Goal: Communication & Community: Share content

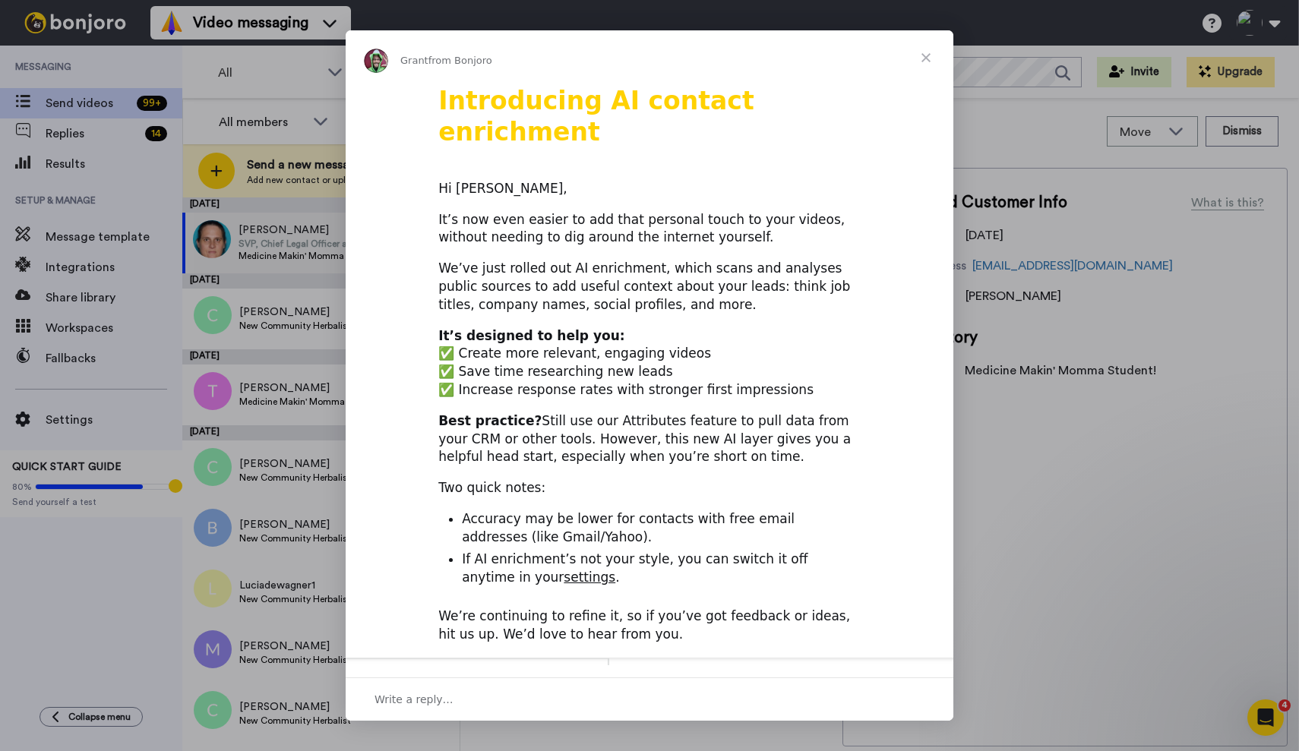
click at [929, 58] on span "Close" at bounding box center [926, 57] width 55 height 55
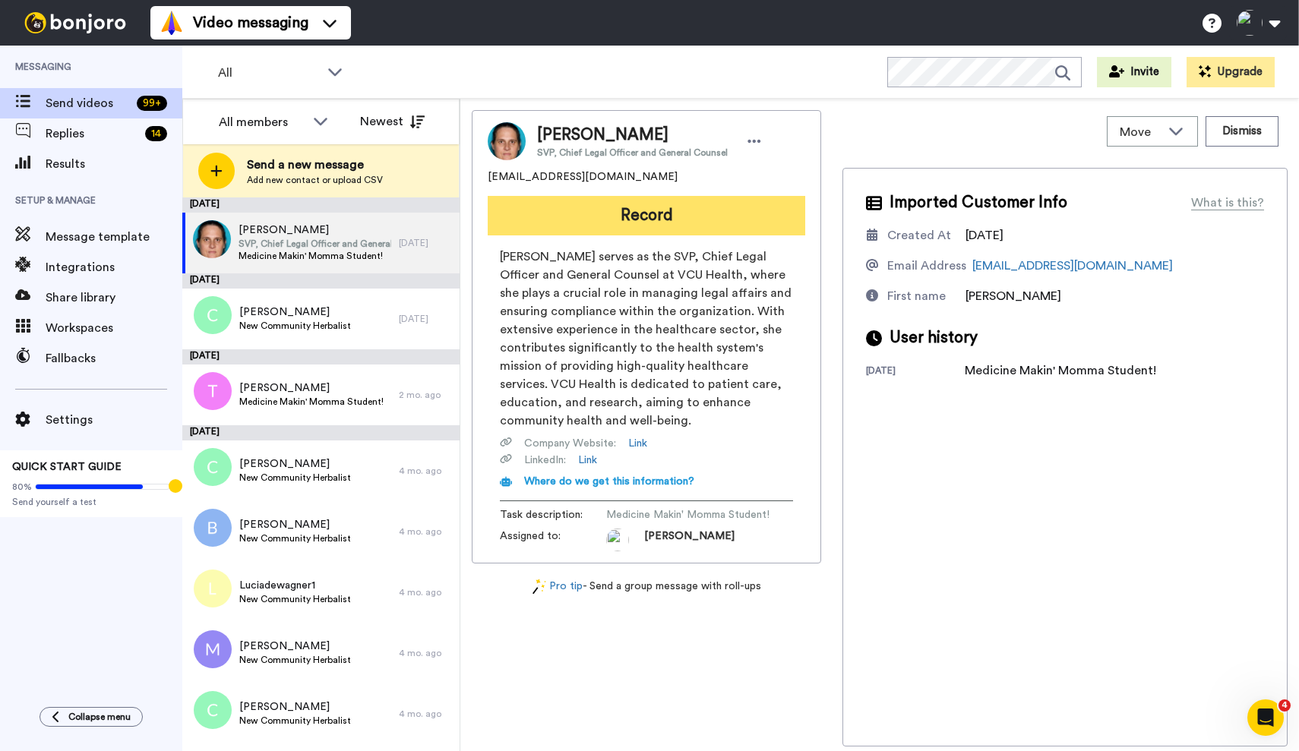
click at [627, 213] on button "Record" at bounding box center [646, 215] width 317 height 39
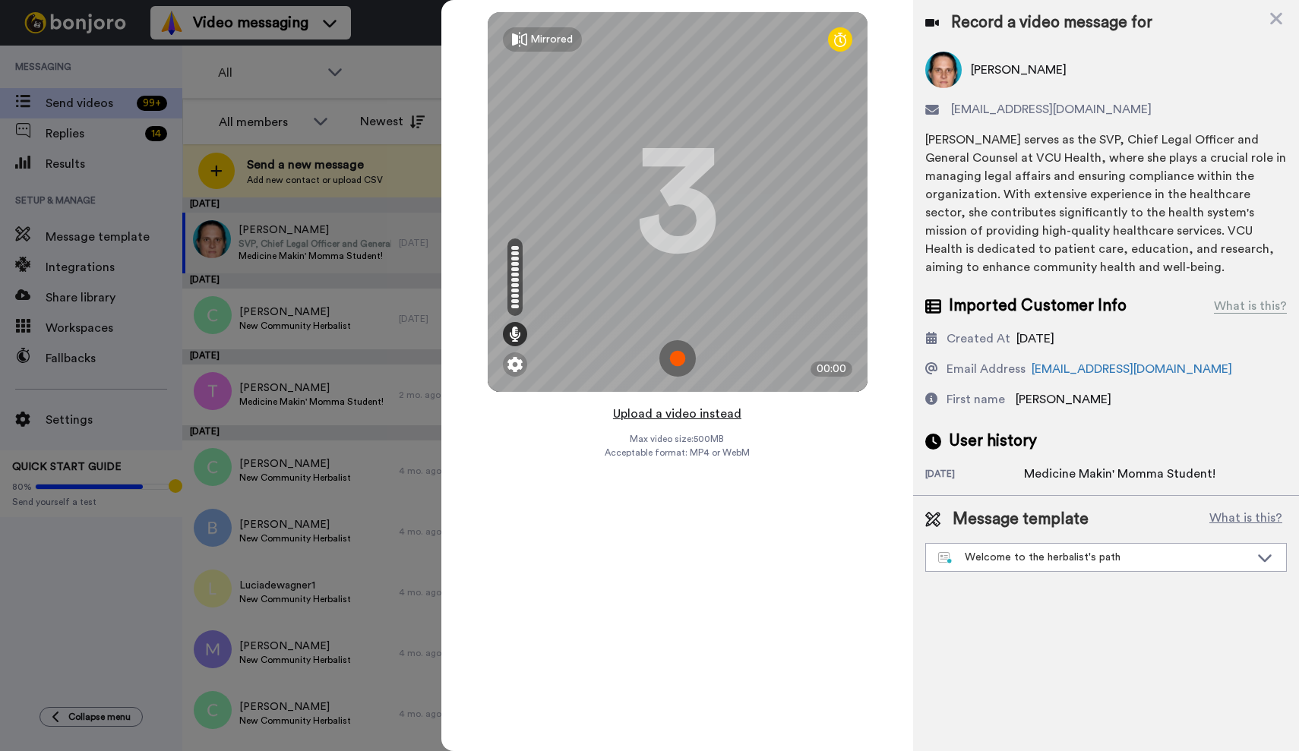
click at [665, 414] on button "Upload a video instead" at bounding box center [676, 414] width 137 height 20
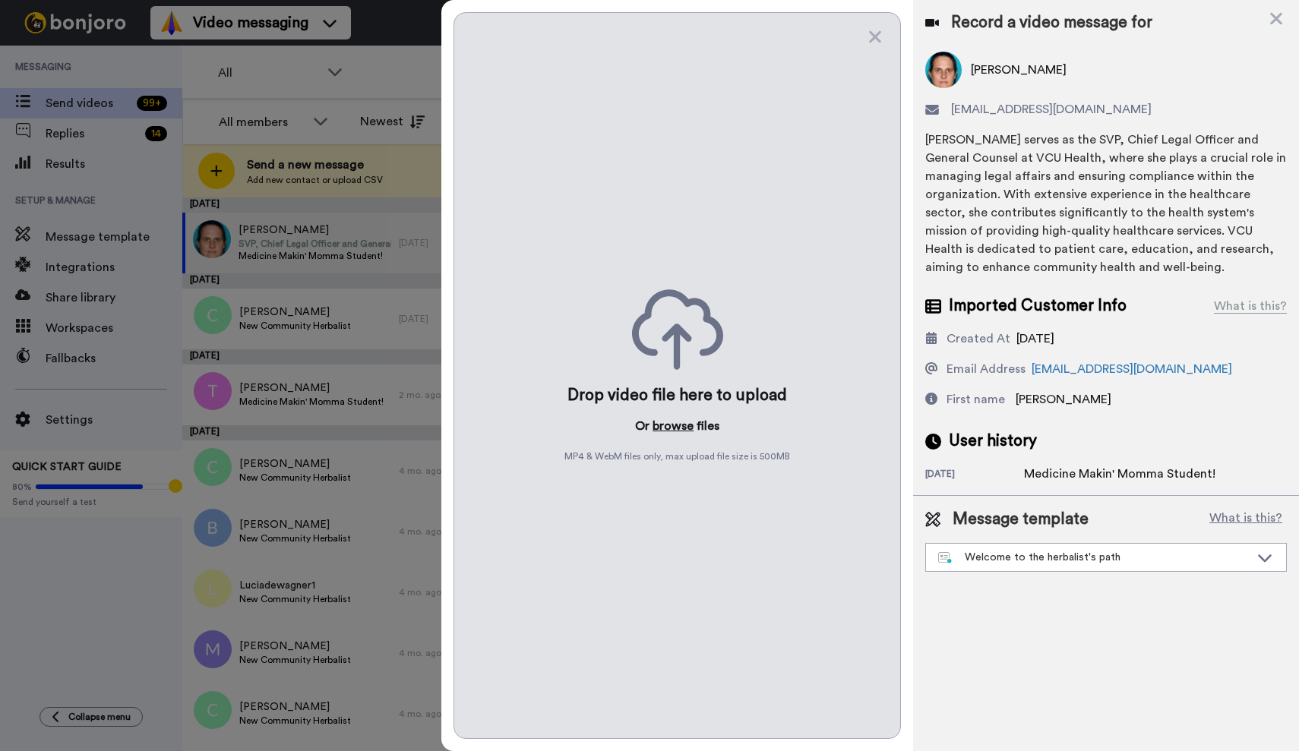
click at [673, 422] on button "browse" at bounding box center [672, 426] width 41 height 18
click at [676, 428] on button "browse" at bounding box center [672, 426] width 41 height 18
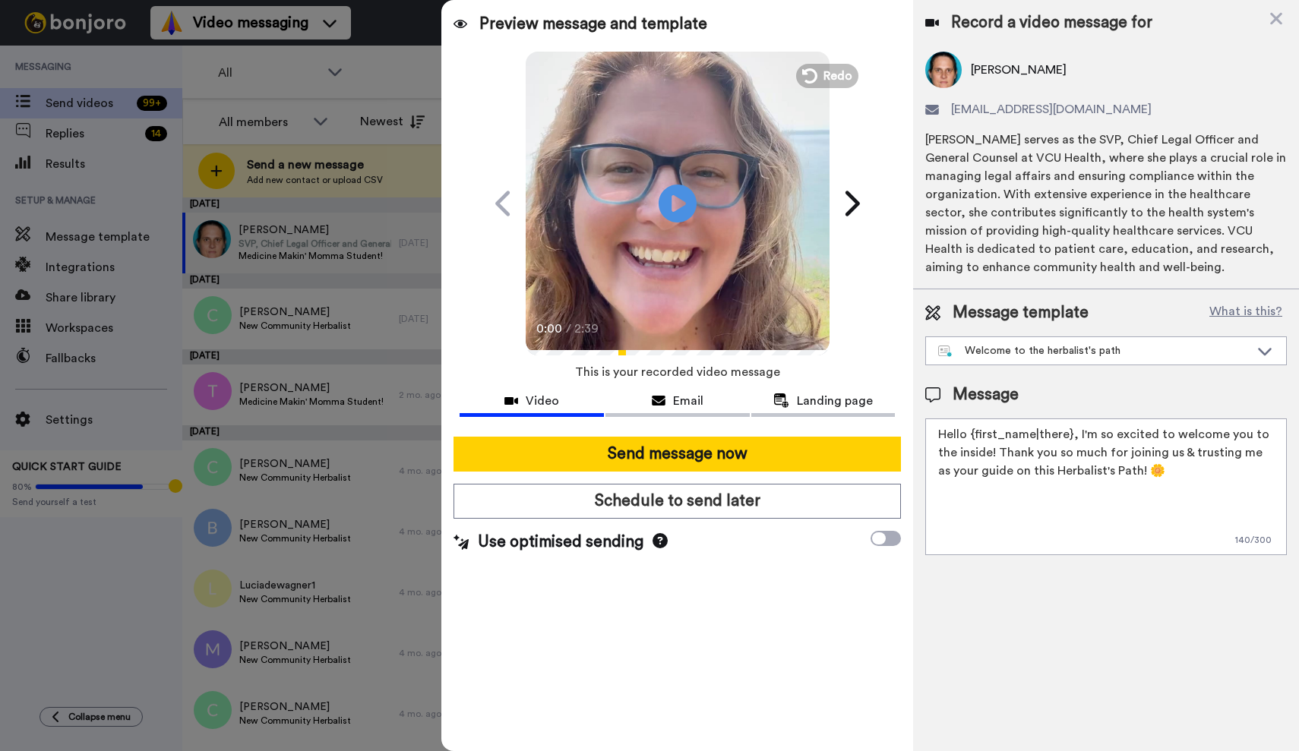
click at [992, 453] on textarea "Hello {first_name|there}, I'm so excited to welcome you to the inside! Thank yo…" at bounding box center [1106, 487] width 362 height 137
click at [963, 451] on textarea "Hello {first_name|there}, I'm so excited to welcome you to Medcine Makin' Momma…" at bounding box center [1106, 487] width 362 height 137
click at [1113, 458] on textarea "Hello {first_name|there}, I'm so excited to welcome you to Medicine Makin' Momm…" at bounding box center [1106, 487] width 362 height 137
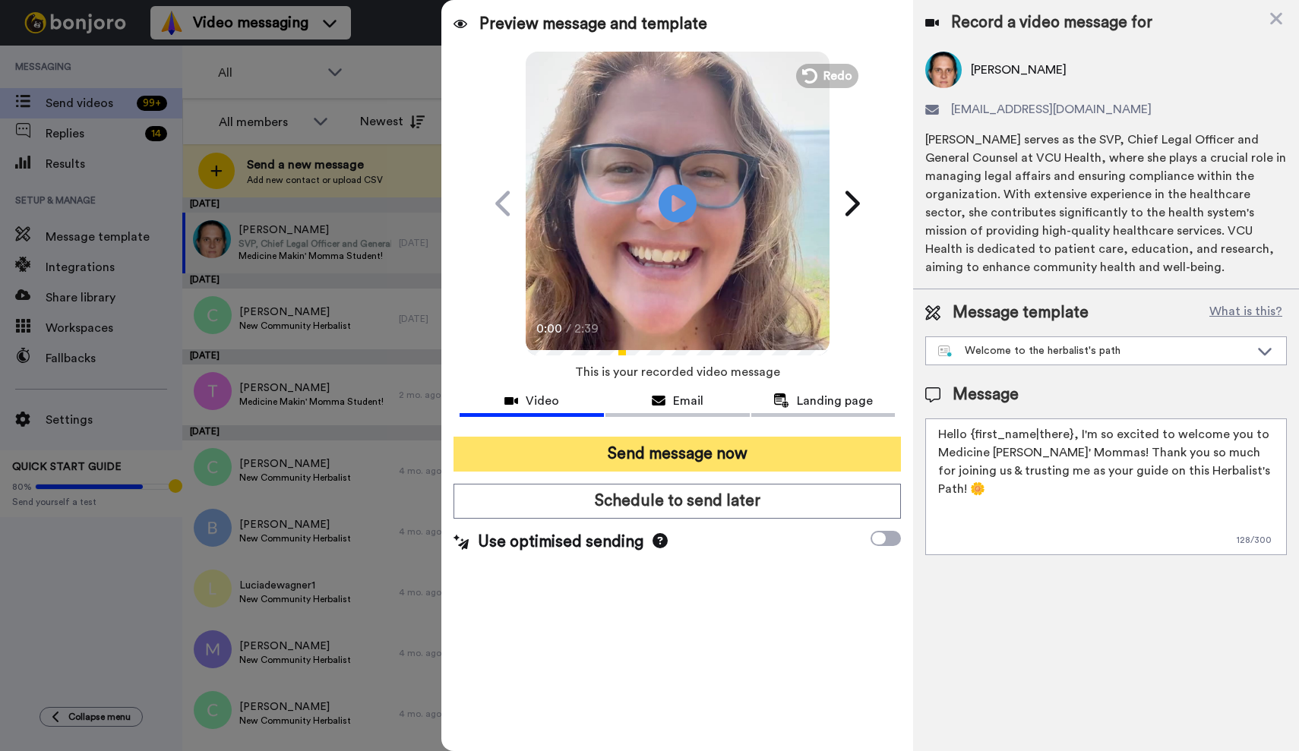
type textarea "Hello {first_name|there}, I'm so excited to welcome you to Medicine Makin' Momm…"
click at [734, 455] on button "Send message now" at bounding box center [676, 454] width 447 height 35
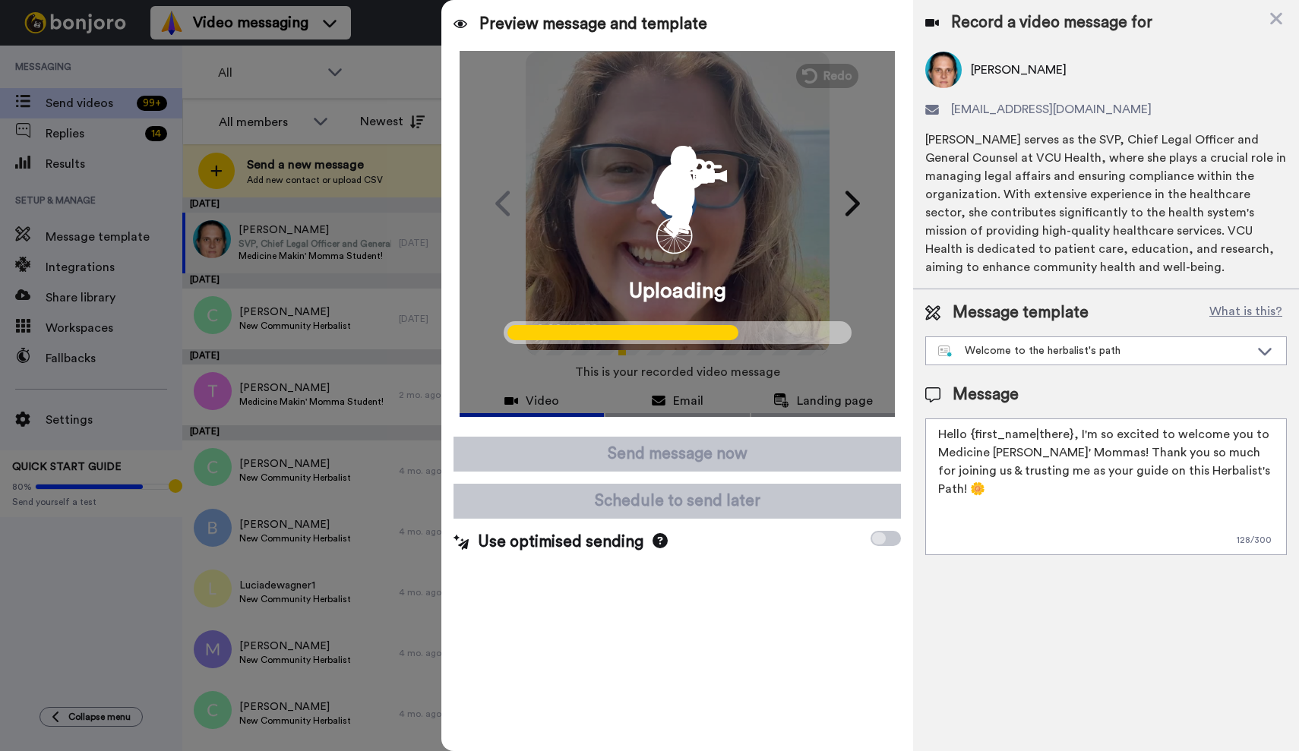
click at [346, 314] on div at bounding box center [649, 375] width 1299 height 751
click at [941, 77] on img at bounding box center [943, 70] width 36 height 36
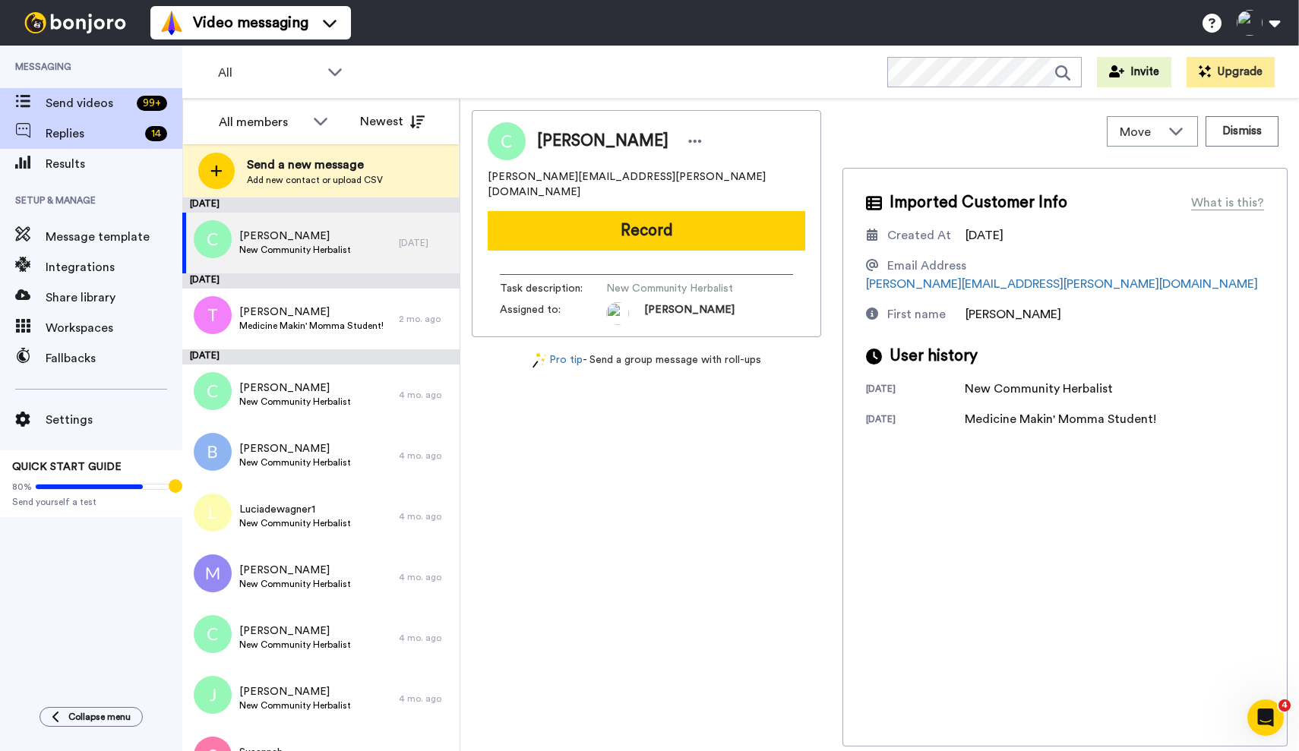
click at [78, 134] on span "Replies" at bounding box center [92, 134] width 93 height 18
click at [82, 107] on span "Send videos" at bounding box center [88, 103] width 85 height 18
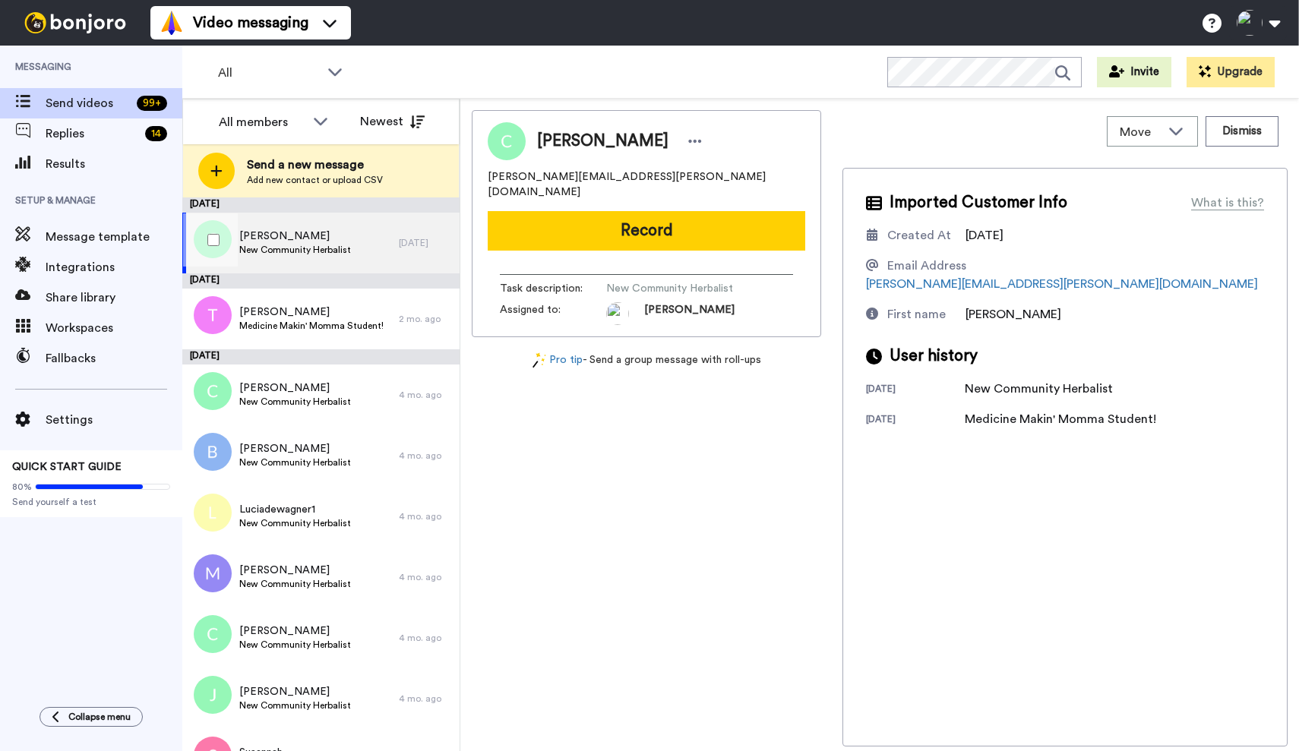
click at [322, 245] on span "New Community Herbalist" at bounding box center [295, 250] width 112 height 12
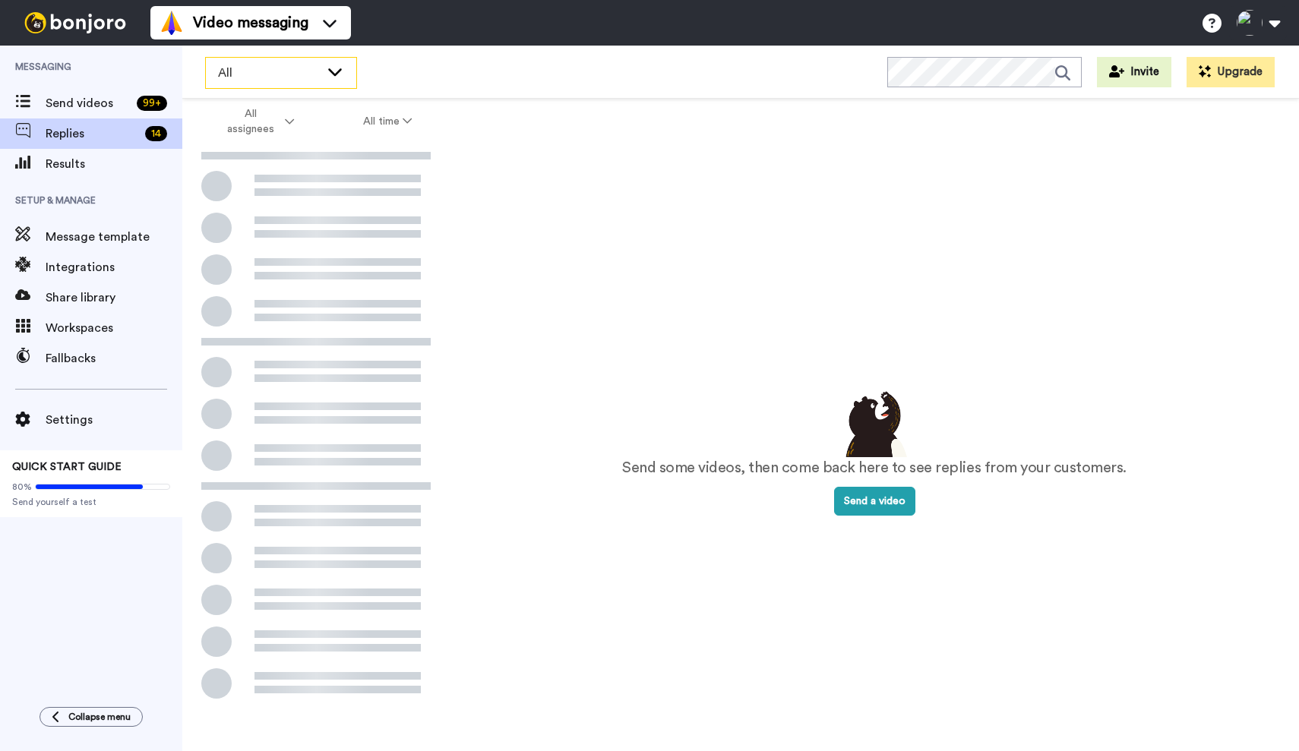
click at [232, 71] on span "All" at bounding box center [269, 73] width 102 height 18
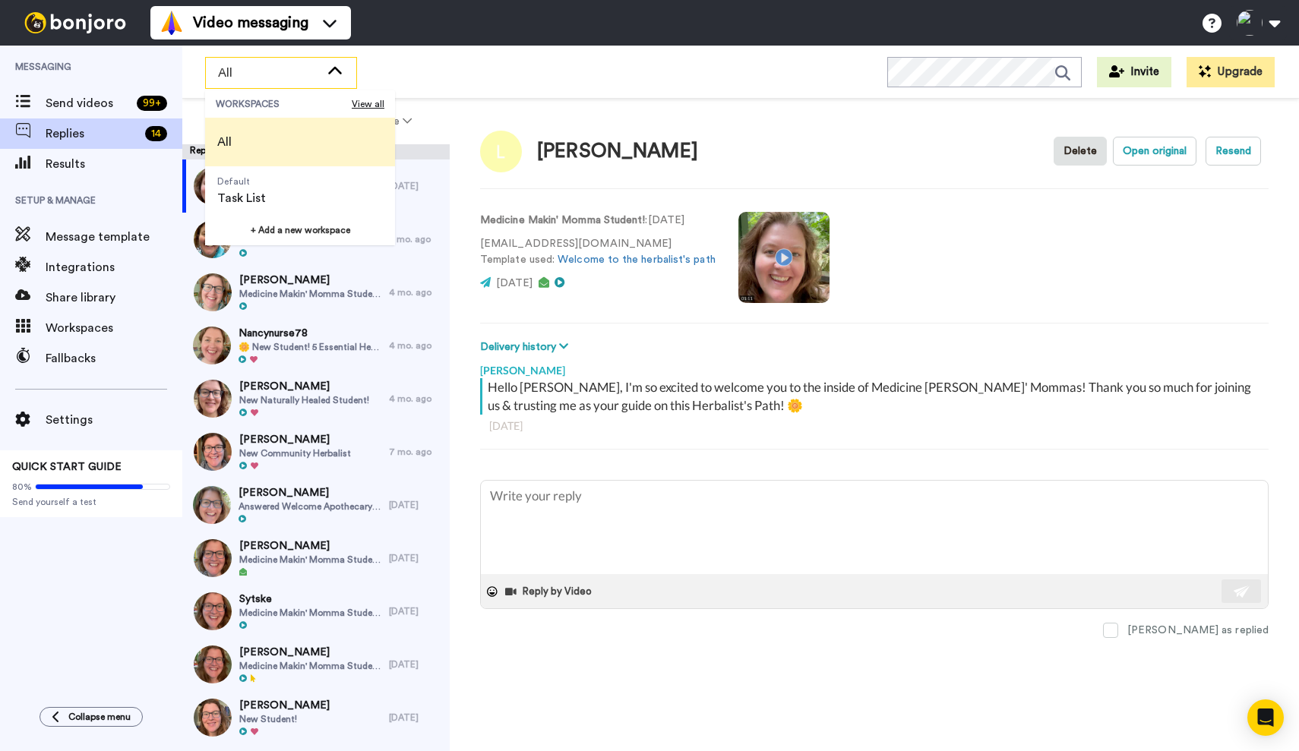
type textarea "x"
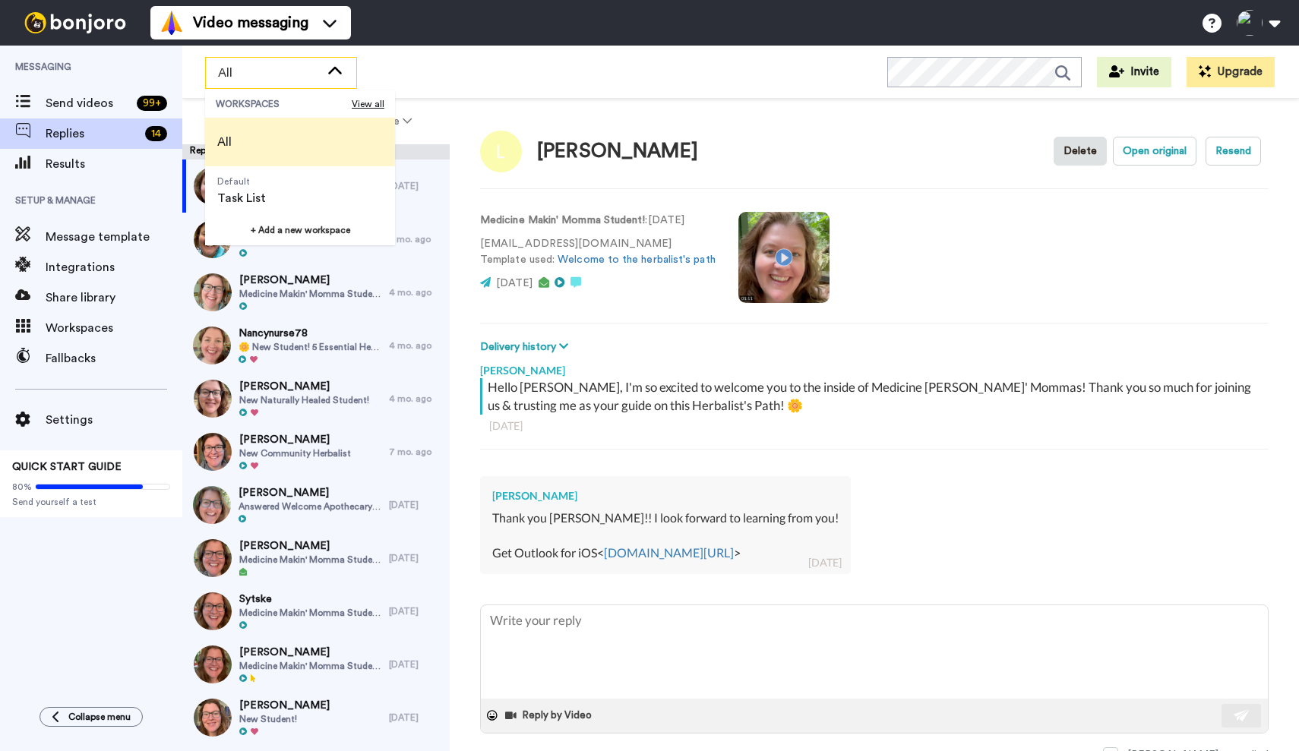
click at [506, 74] on div "All WORKSPACES View all All Default Task List + Add a new workspace Invite Upgr…" at bounding box center [740, 72] width 1117 height 53
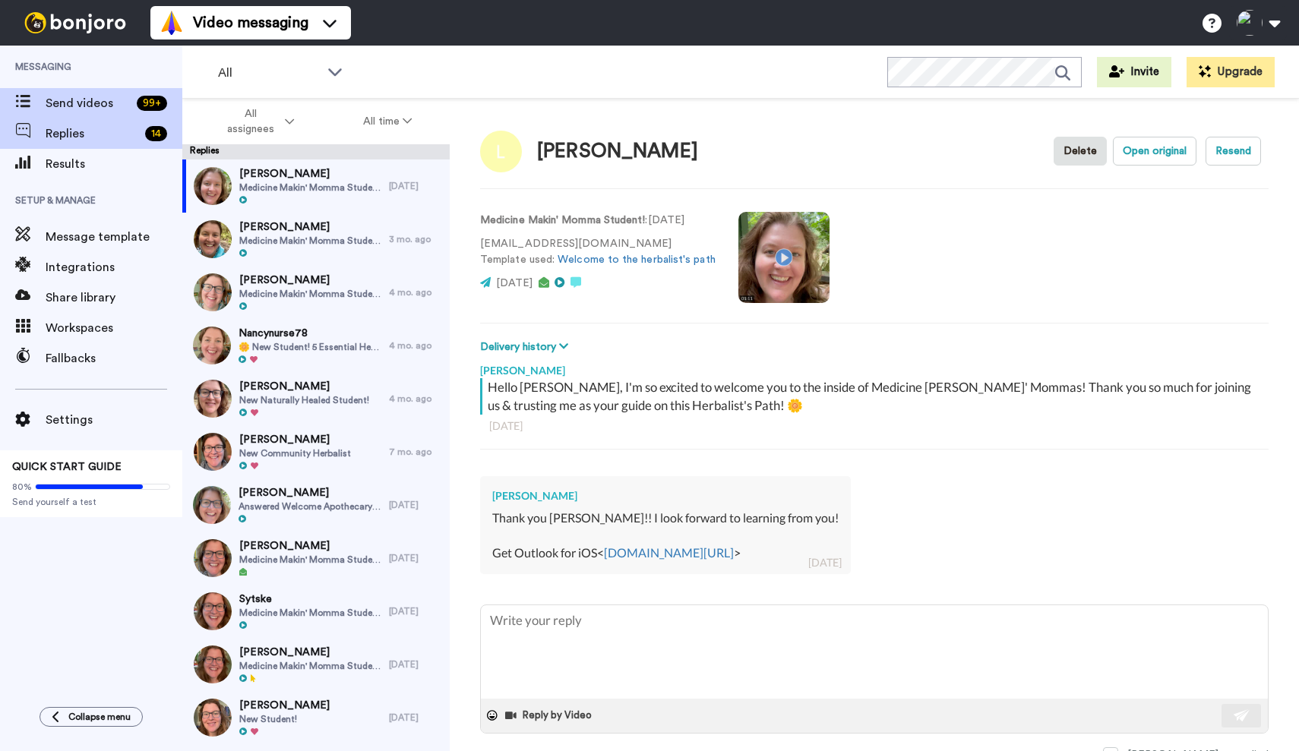
click at [46, 108] on span "Send videos" at bounding box center [88, 103] width 85 height 18
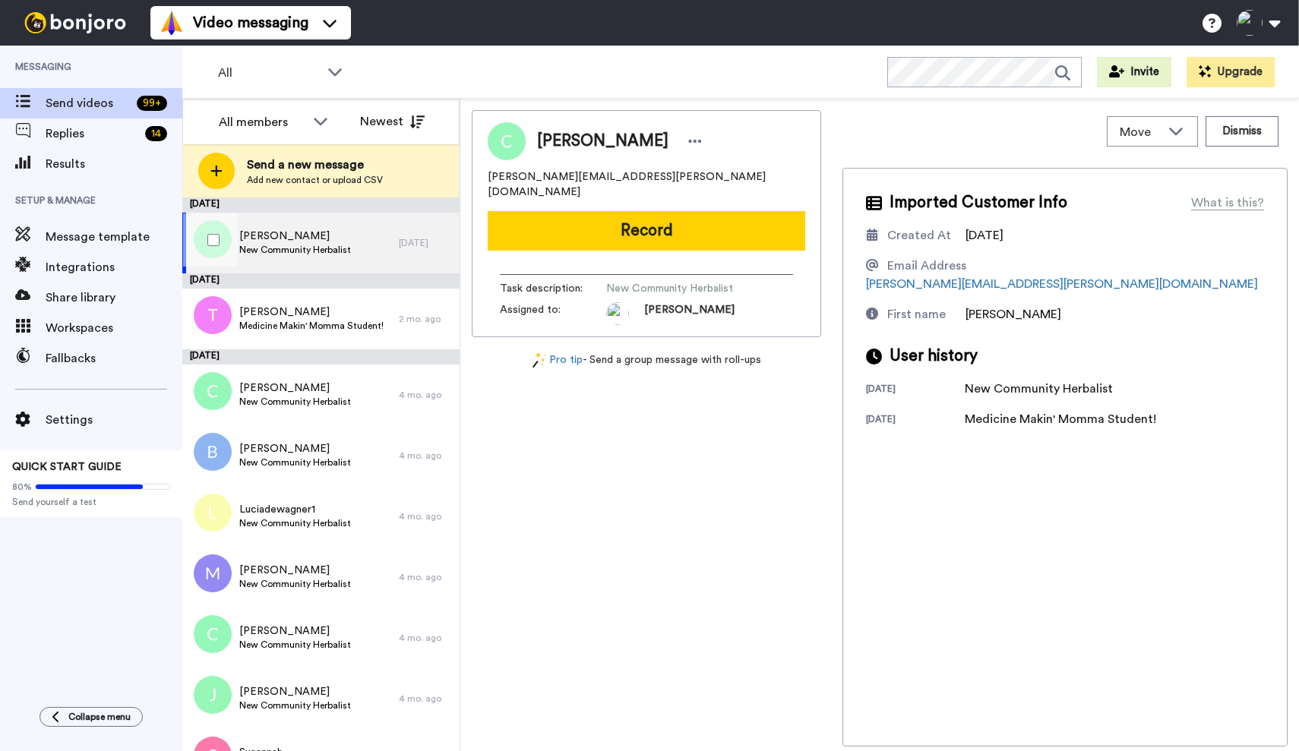
click at [308, 249] on span "New Community Herbalist" at bounding box center [295, 250] width 112 height 12
click at [313, 125] on icon at bounding box center [320, 120] width 18 height 15
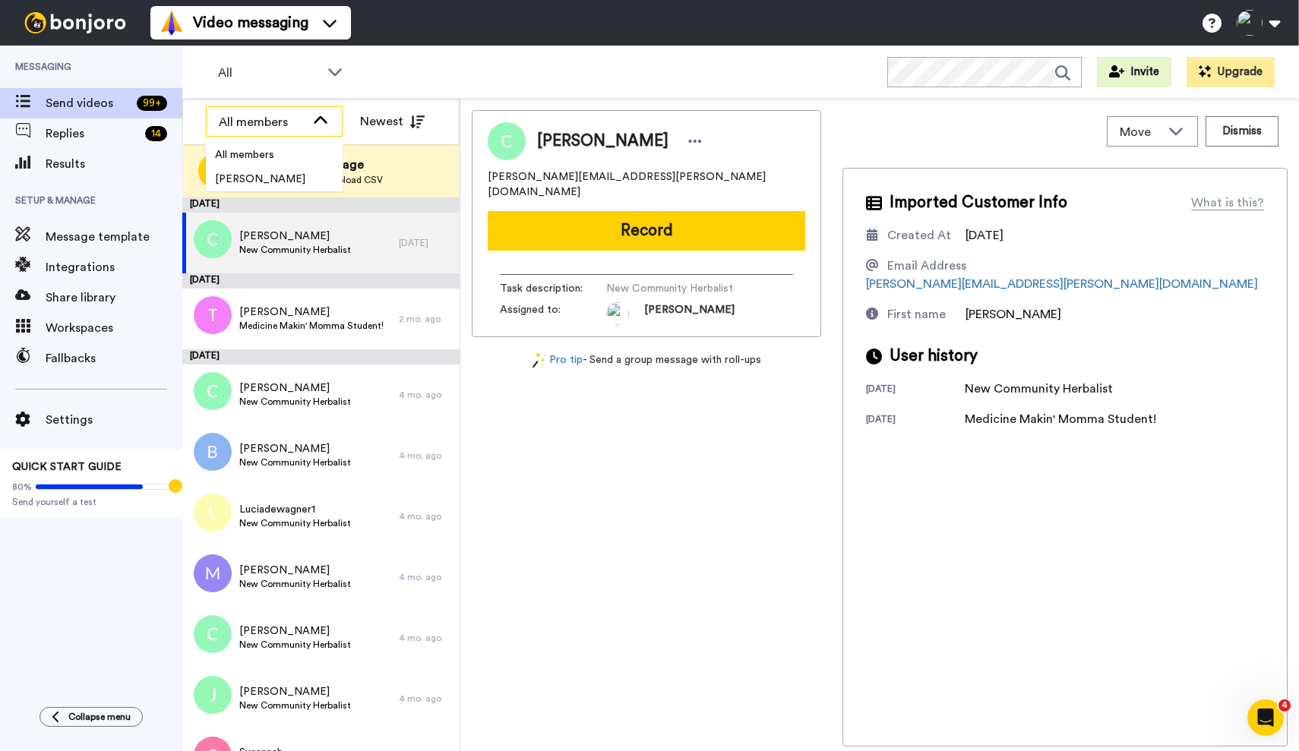
click at [313, 125] on icon at bounding box center [320, 120] width 18 height 15
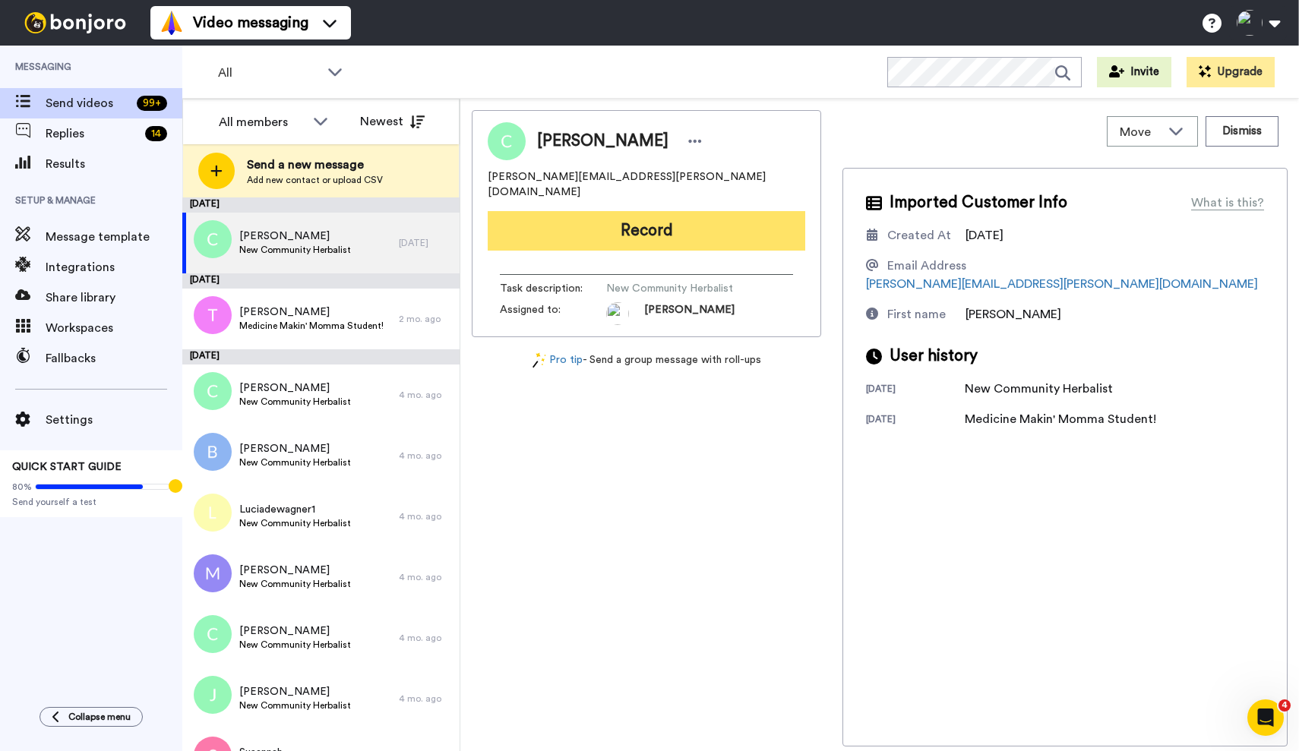
click at [665, 218] on button "Record" at bounding box center [646, 230] width 317 height 39
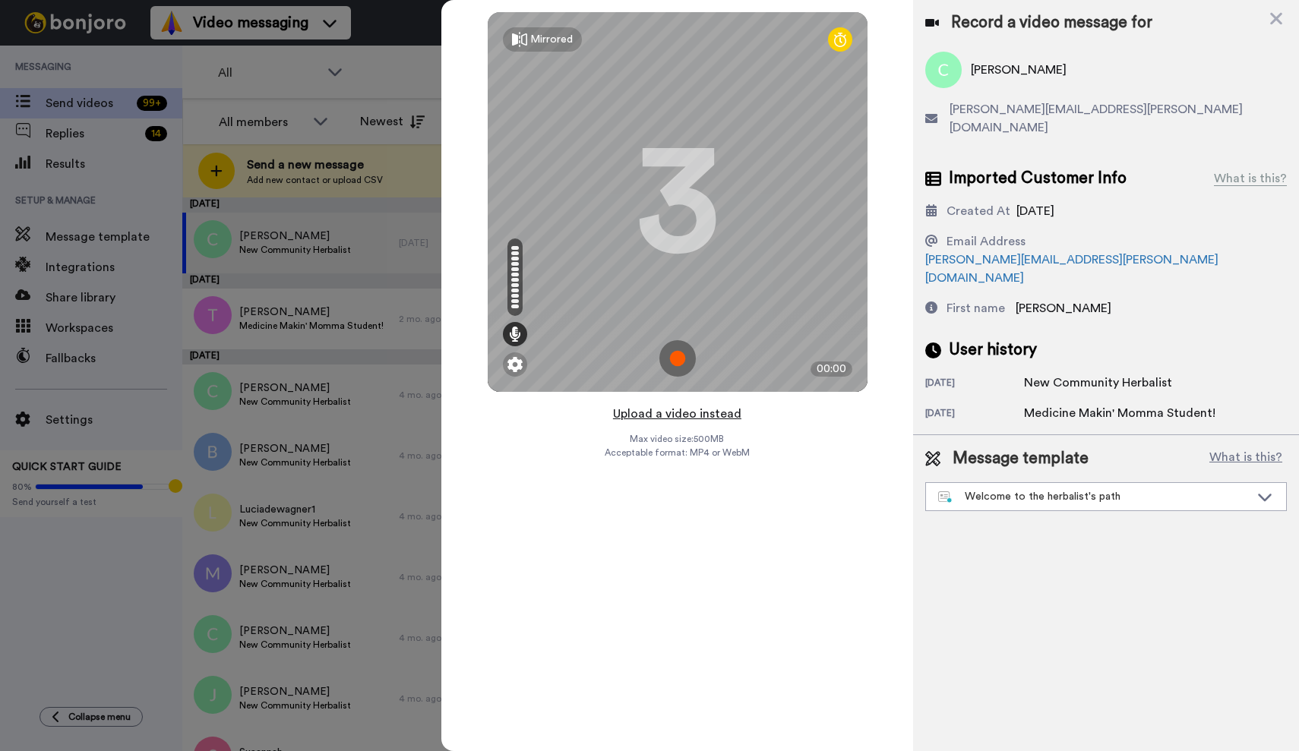
click at [666, 415] on button "Upload a video instead" at bounding box center [676, 414] width 137 height 20
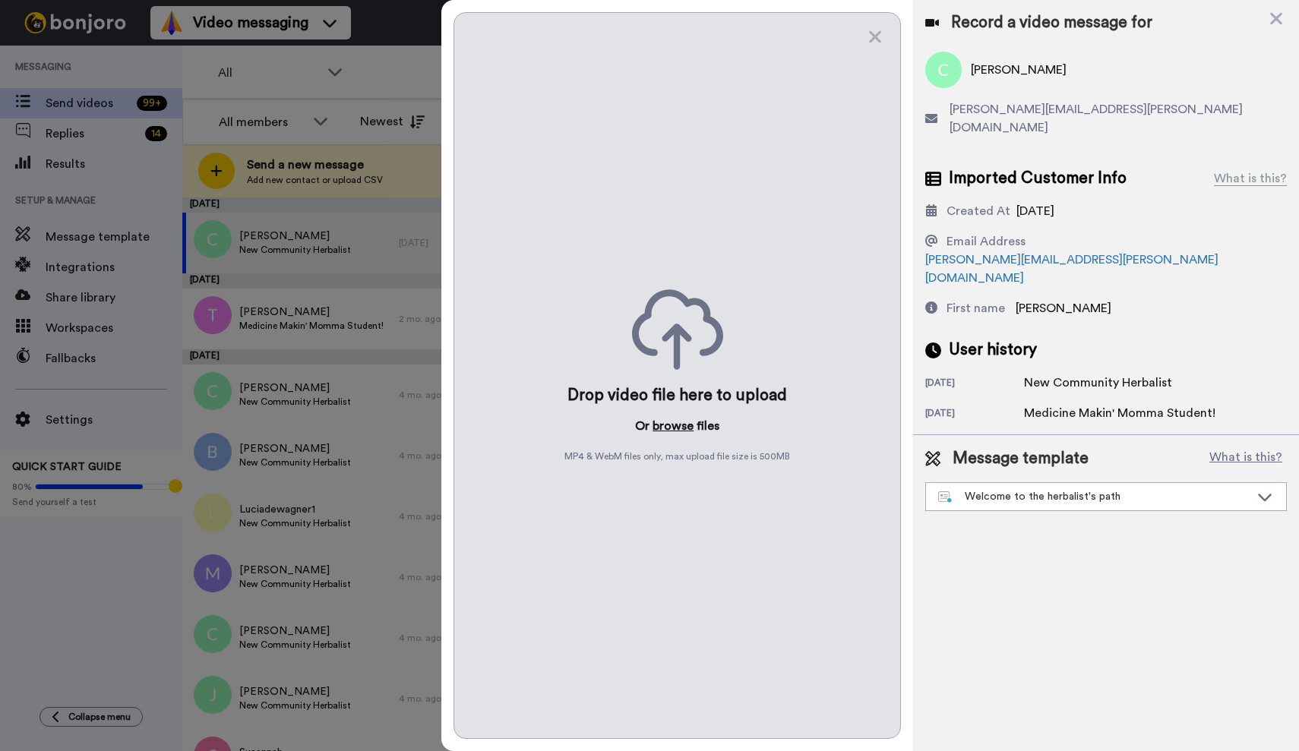
click at [678, 428] on button "browse" at bounding box center [672, 426] width 41 height 18
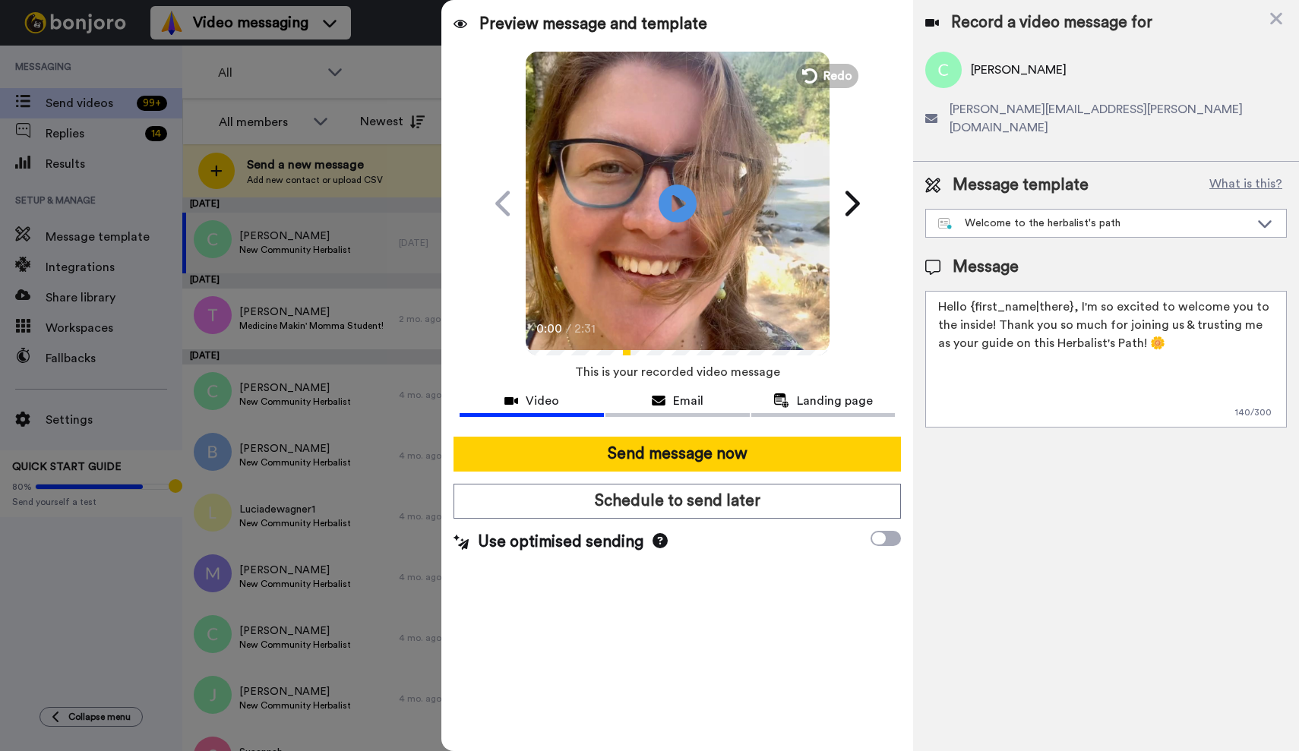
drag, startPoint x: 992, startPoint y: 308, endPoint x: 960, endPoint y: 308, distance: 31.9
click at [960, 308] on textarea "Hello {first_name|there}, I'm so excited to welcome you to the inside! Thank yo…" at bounding box center [1106, 359] width 362 height 137
click at [1042, 308] on textarea "Hello {first_name|there}, I'm so excited to welcome you to the Community HErbal…" at bounding box center [1106, 359] width 362 height 137
type textarea "Hello {first_name|there}, I'm so excited to welcome you to the Community Herbal…"
click at [80, 296] on div at bounding box center [649, 375] width 1299 height 751
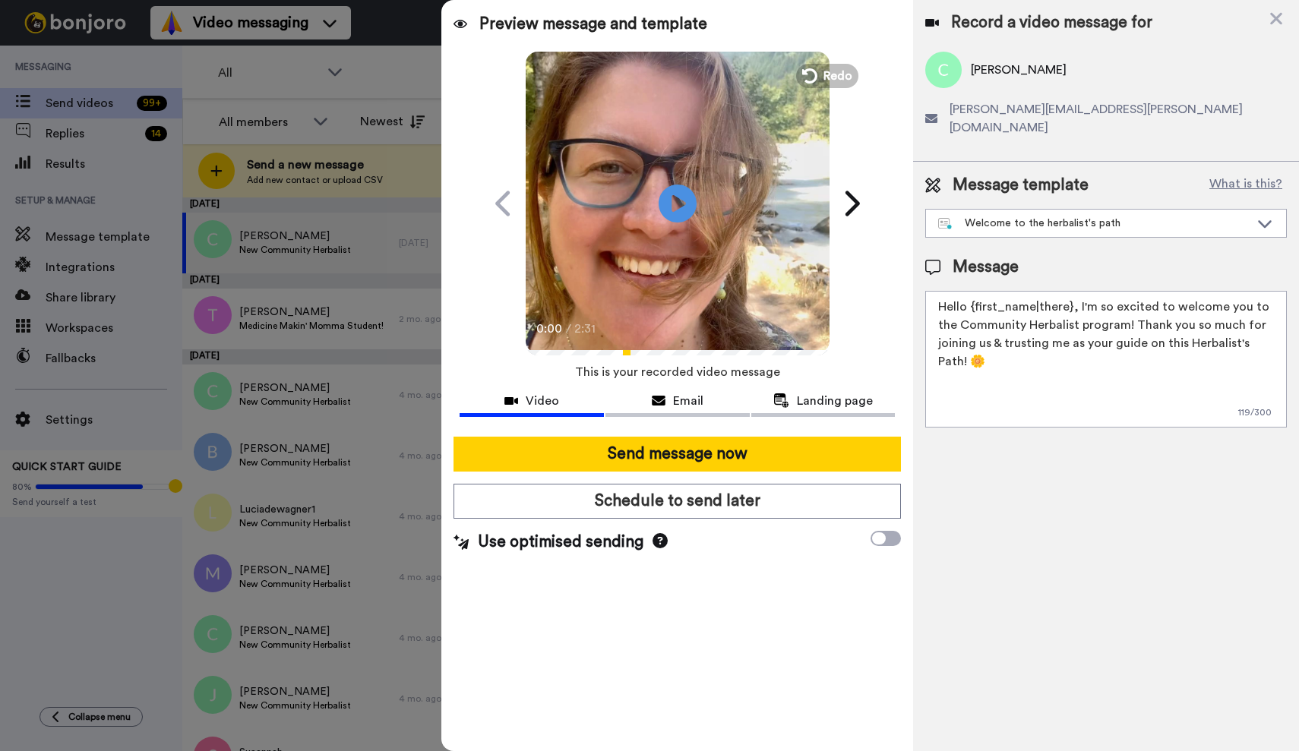
click at [80, 296] on div at bounding box center [649, 375] width 1299 height 751
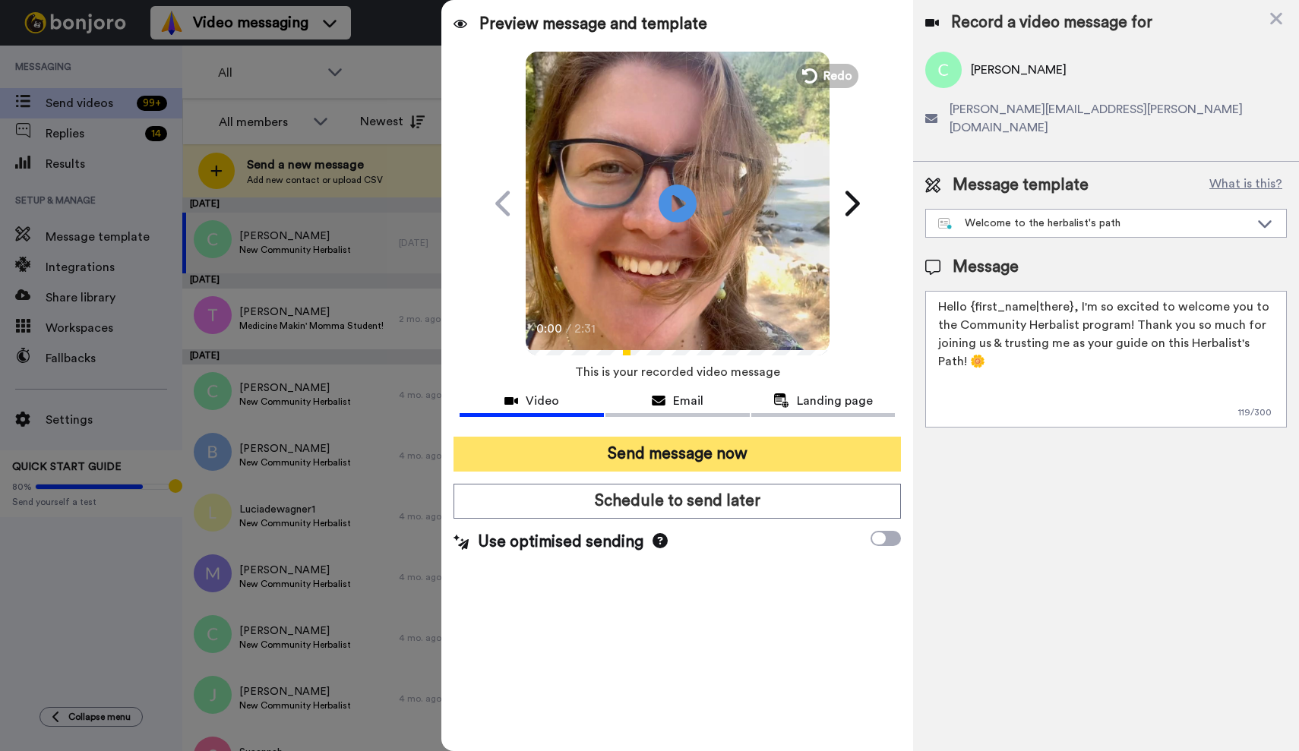
click at [692, 460] on button "Send message now" at bounding box center [676, 454] width 447 height 35
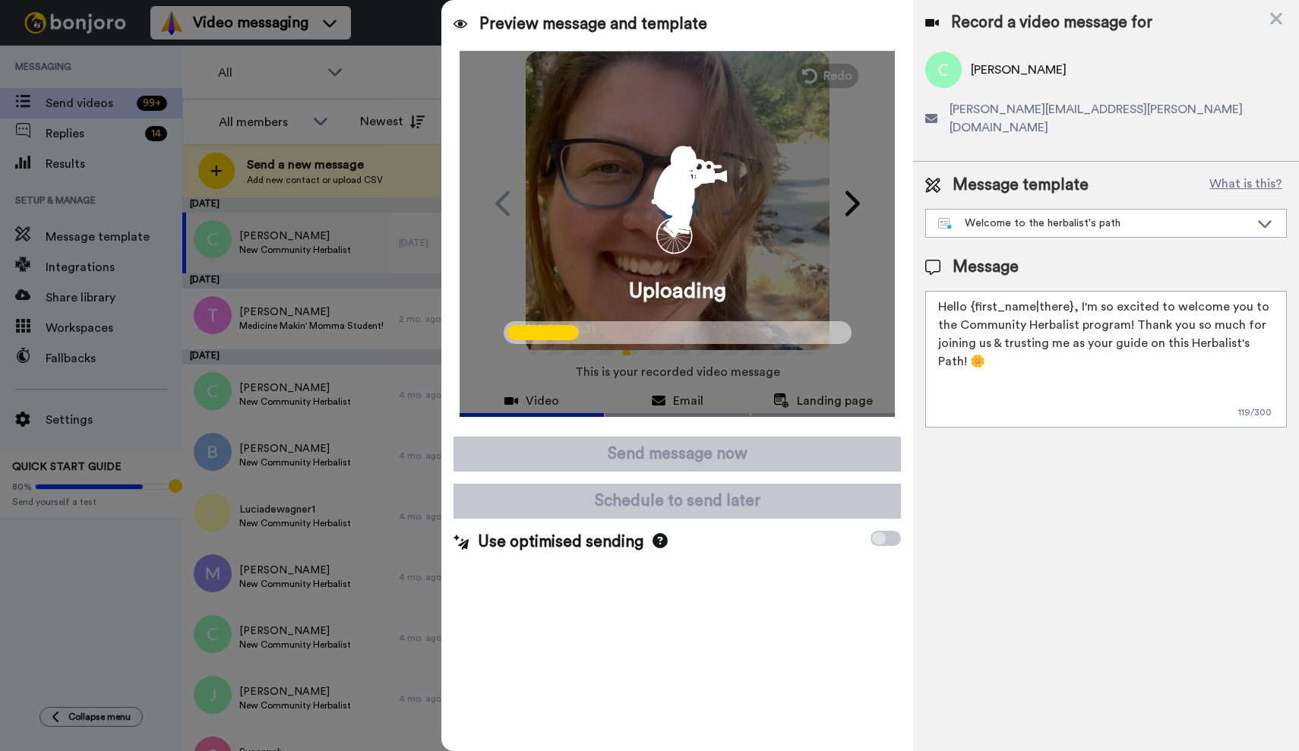
click at [66, 165] on div at bounding box center [649, 375] width 1299 height 751
